Goal: Task Accomplishment & Management: Complete application form

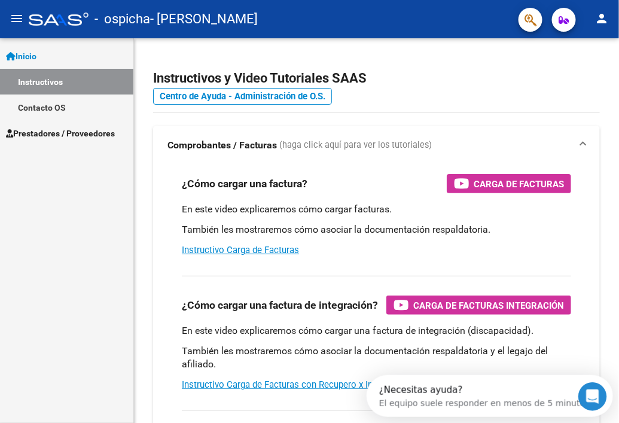
click at [77, 135] on span "Prestadores / Proveedores" at bounding box center [60, 133] width 109 height 13
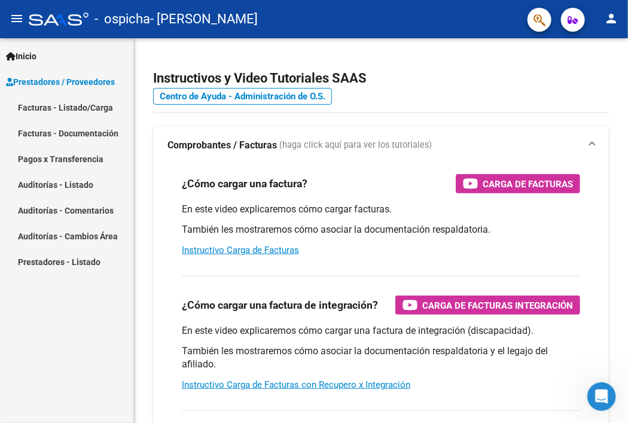
click at [84, 104] on link "Facturas - Listado/Carga" at bounding box center [66, 107] width 133 height 26
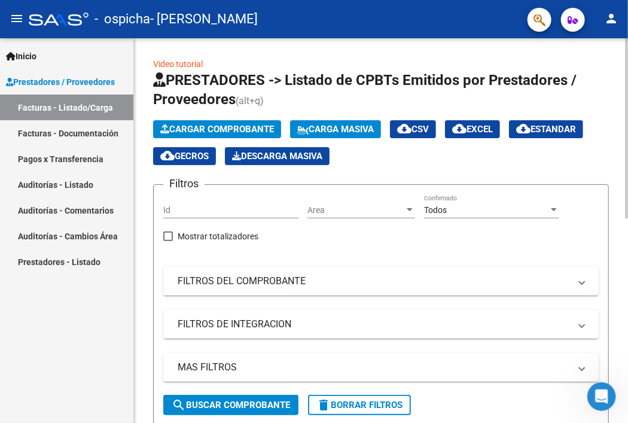
click at [208, 129] on span "Cargar Comprobante" at bounding box center [217, 129] width 114 height 11
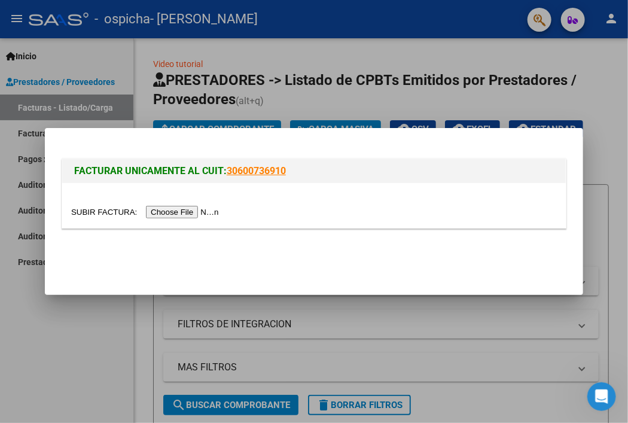
click at [154, 214] on input "file" at bounding box center [146, 212] width 151 height 13
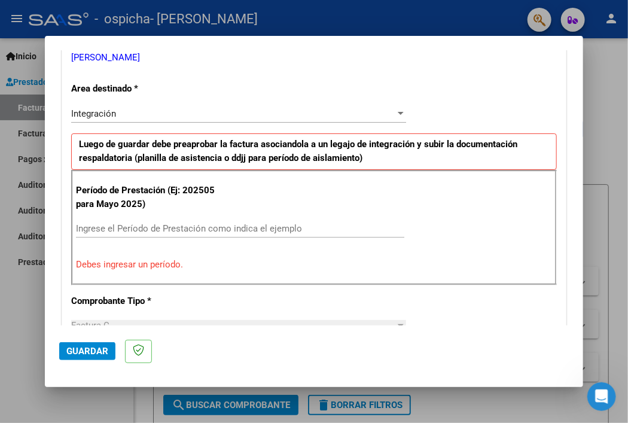
scroll to position [359, 0]
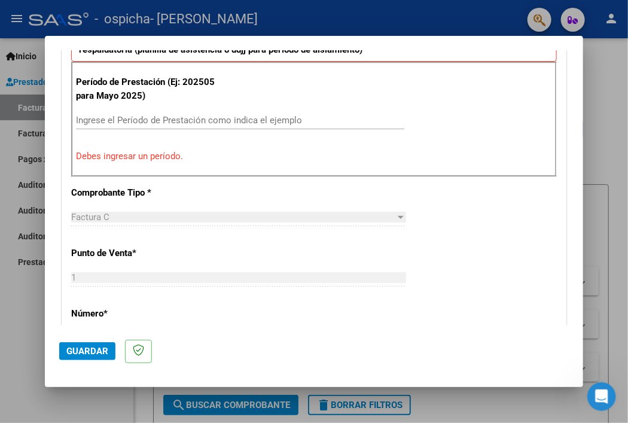
click at [228, 111] on div "Ingrese el Período de Prestación como indica el ejemplo" at bounding box center [240, 120] width 328 height 18
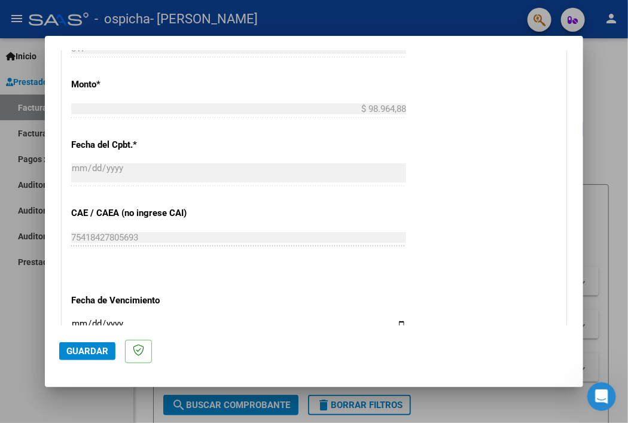
scroll to position [777, 0]
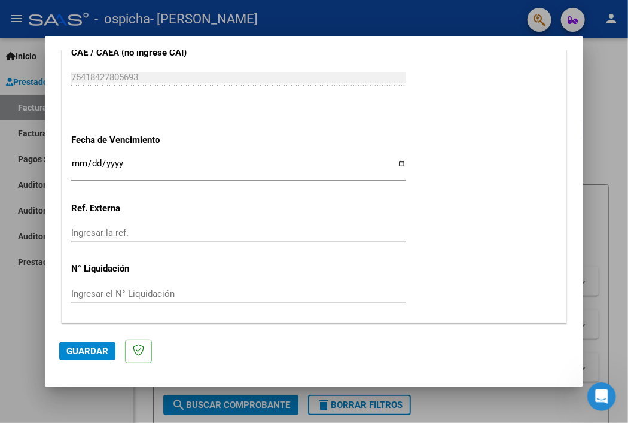
type input "202509"
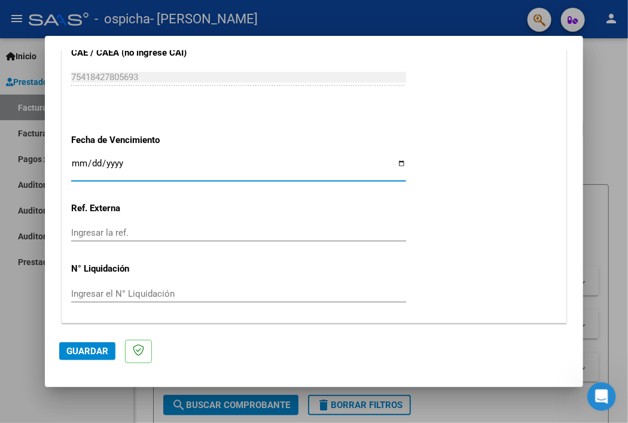
click at [71, 158] on input "Ingresar la fecha" at bounding box center [238, 167] width 335 height 19
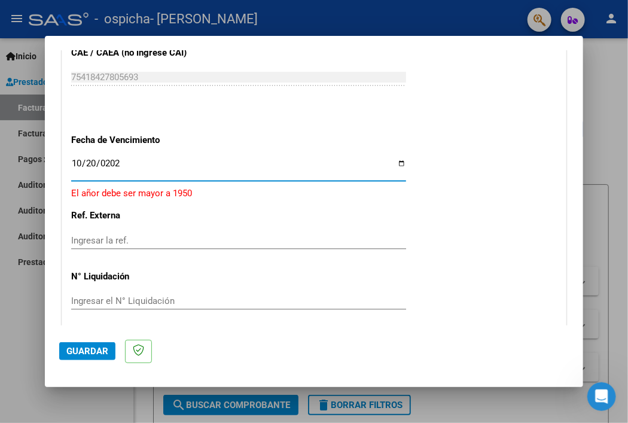
type input "[DATE]"
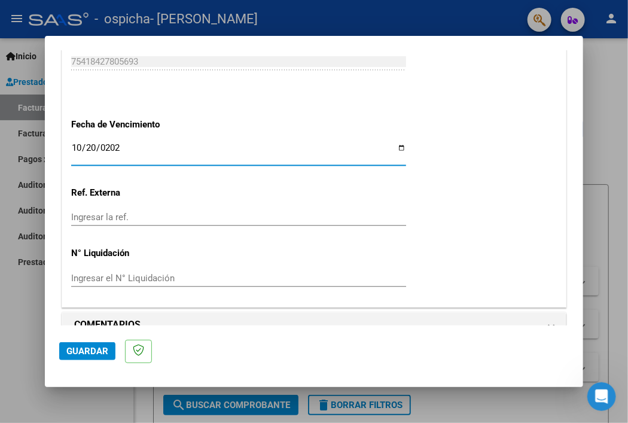
scroll to position [812, 0]
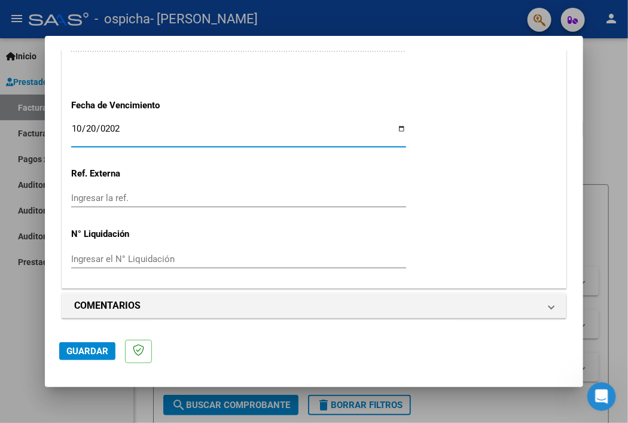
click at [66, 349] on span "Guardar" at bounding box center [87, 351] width 42 height 11
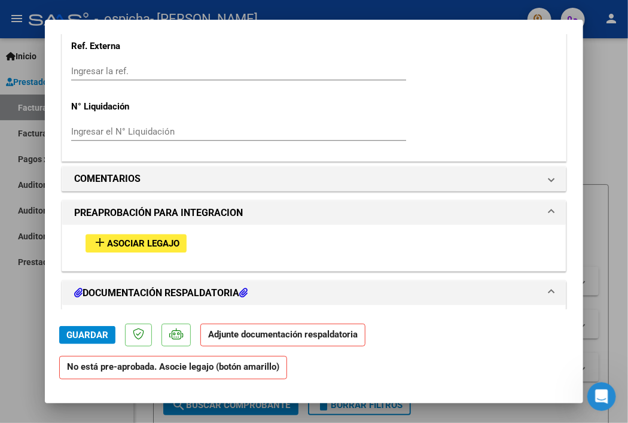
scroll to position [957, 0]
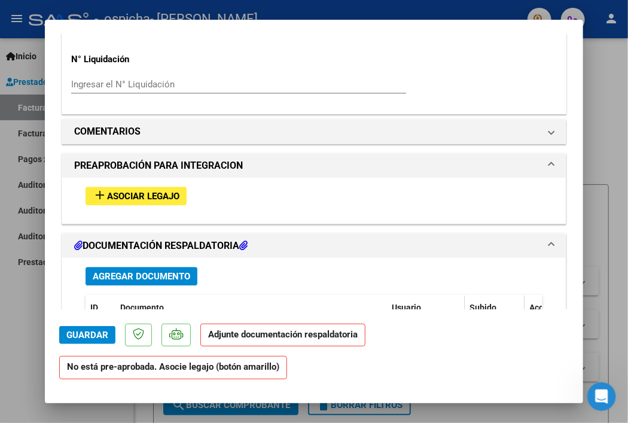
click at [125, 201] on span "Asociar Legajo" at bounding box center [143, 196] width 72 height 11
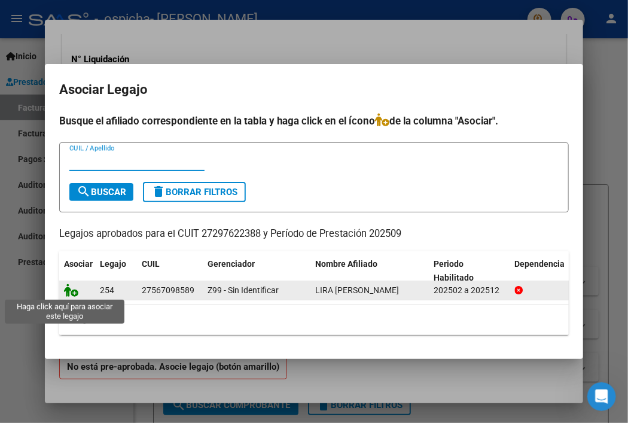
click at [64, 289] on icon at bounding box center [71, 289] width 14 height 13
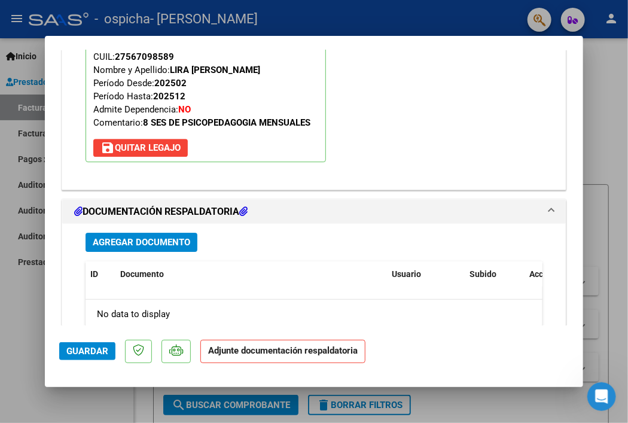
scroll to position [1227, 0]
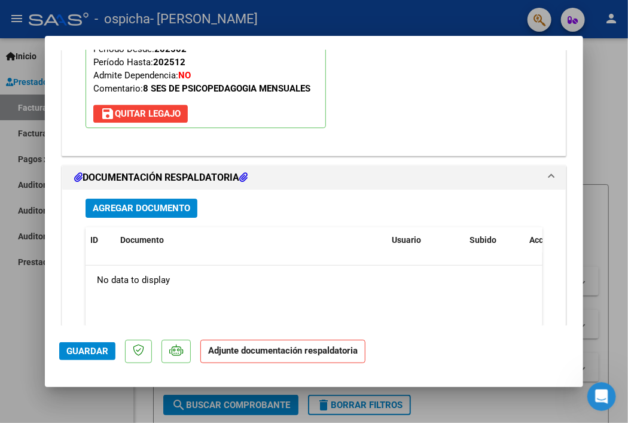
click at [131, 205] on span "Agregar Documento" at bounding box center [141, 208] width 97 height 11
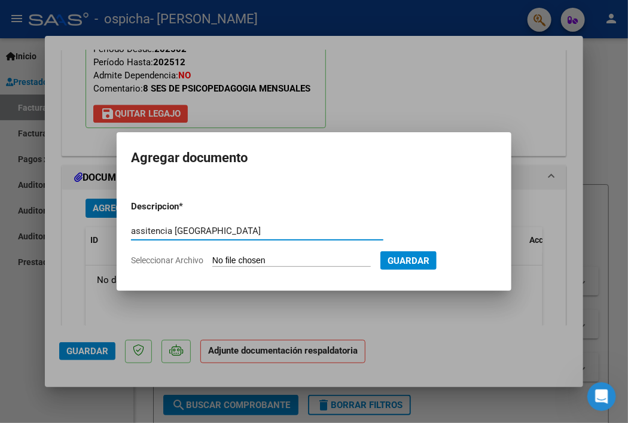
click at [142, 231] on input "assitencia [GEOGRAPHIC_DATA]" at bounding box center [257, 230] width 252 height 11
type input "asistencia [GEOGRAPHIC_DATA]"
click at [320, 255] on app-file-uploader "Seleccionar Archivo" at bounding box center [255, 260] width 249 height 11
click at [276, 261] on input "Seleccionar Archivo" at bounding box center [291, 260] width 158 height 11
type input "C:\fakepath\asistencia [GEOGRAPHIC_DATA] septiembre .pdf"
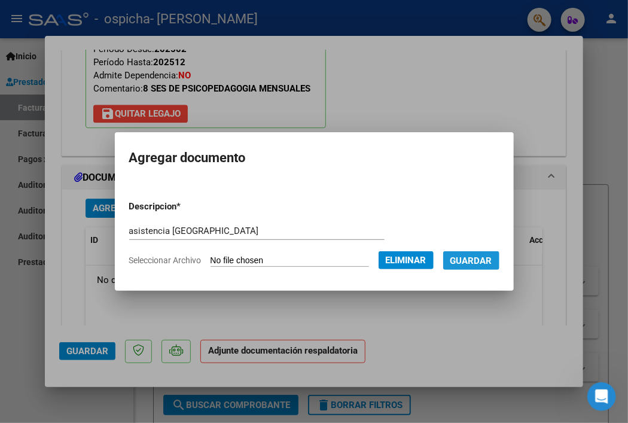
click at [490, 259] on span "Guardar" at bounding box center [471, 260] width 42 height 11
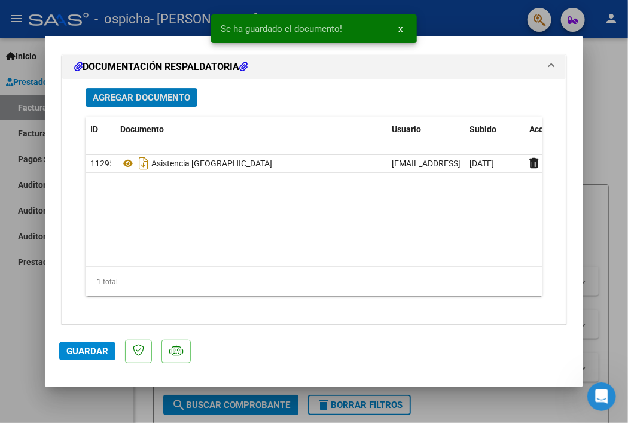
scroll to position [1343, 0]
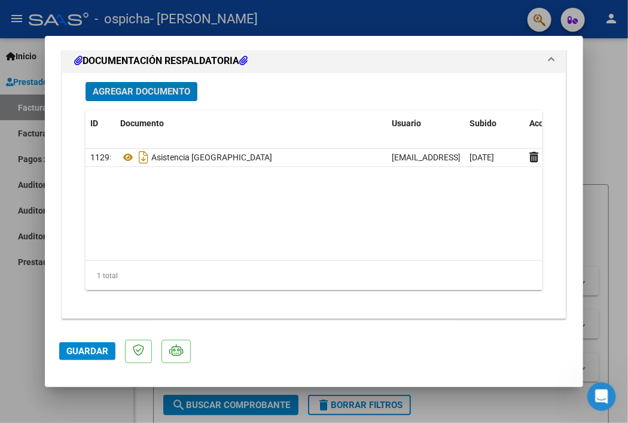
click at [66, 352] on span "Guardar" at bounding box center [87, 351] width 42 height 11
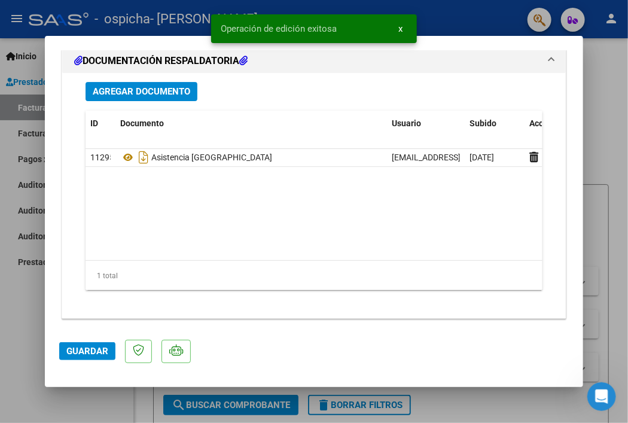
drag, startPoint x: 53, startPoint y: 351, endPoint x: 123, endPoint y: 344, distance: 69.7
click at [66, 350] on span "Guardar" at bounding box center [87, 351] width 42 height 11
click at [402, 29] on span "x" at bounding box center [400, 28] width 4 height 11
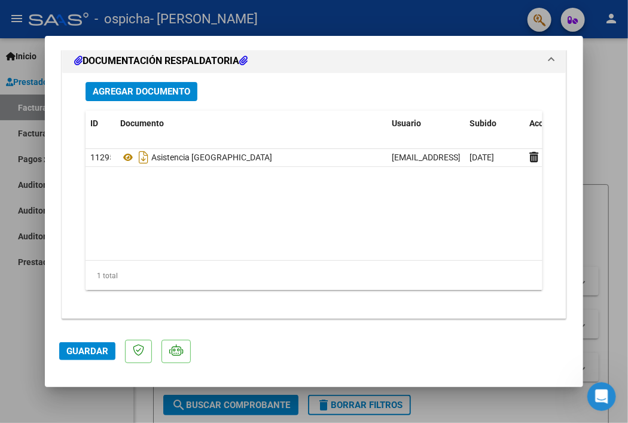
click at [520, 399] on div at bounding box center [314, 211] width 628 height 423
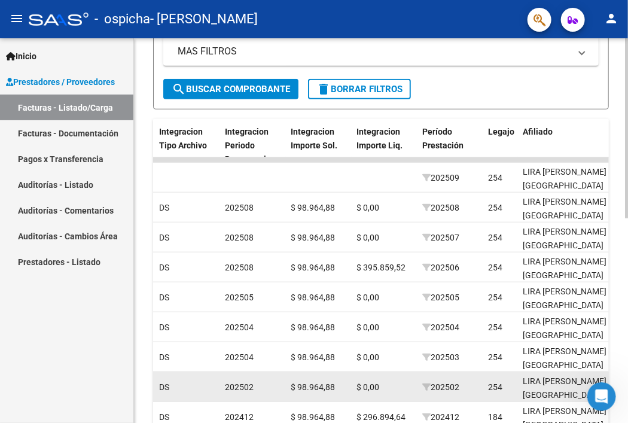
scroll to position [435, 0]
